Goal: Find specific page/section: Find specific page/section

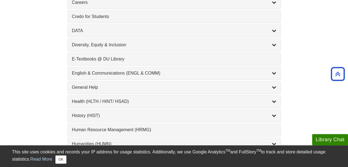
scroll to position [291, 0]
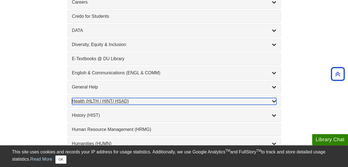
click at [171, 100] on div "Health (HLTH / HINT/ HSAD) , 12 guides" at bounding box center [174, 101] width 204 height 7
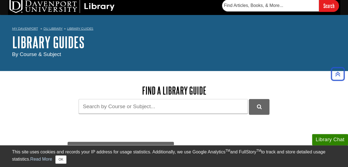
scroll to position [1, 0]
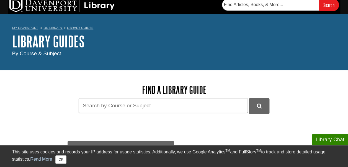
scroll to position [3, 0]
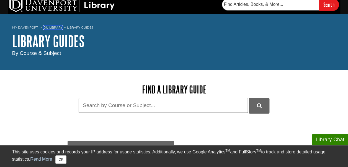
click at [54, 28] on link "DU Library" at bounding box center [52, 27] width 19 height 4
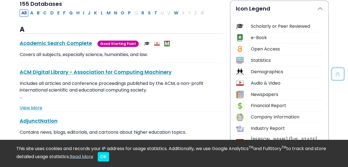
scroll to position [133, 0]
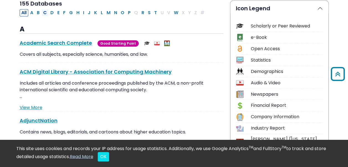
click at [44, 12] on button "C" at bounding box center [45, 12] width 7 height 7
select select "Database Subject Filter"
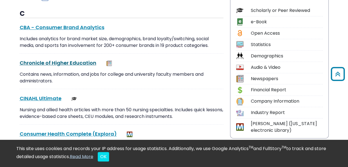
scroll to position [214, 0]
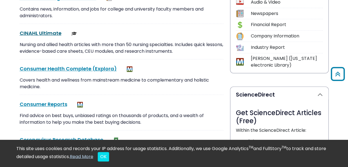
click at [49, 32] on link "CINAHL Ultimate This link opens in a new window" at bounding box center [41, 33] width 42 height 7
